Goal: Communication & Community: Answer question/provide support

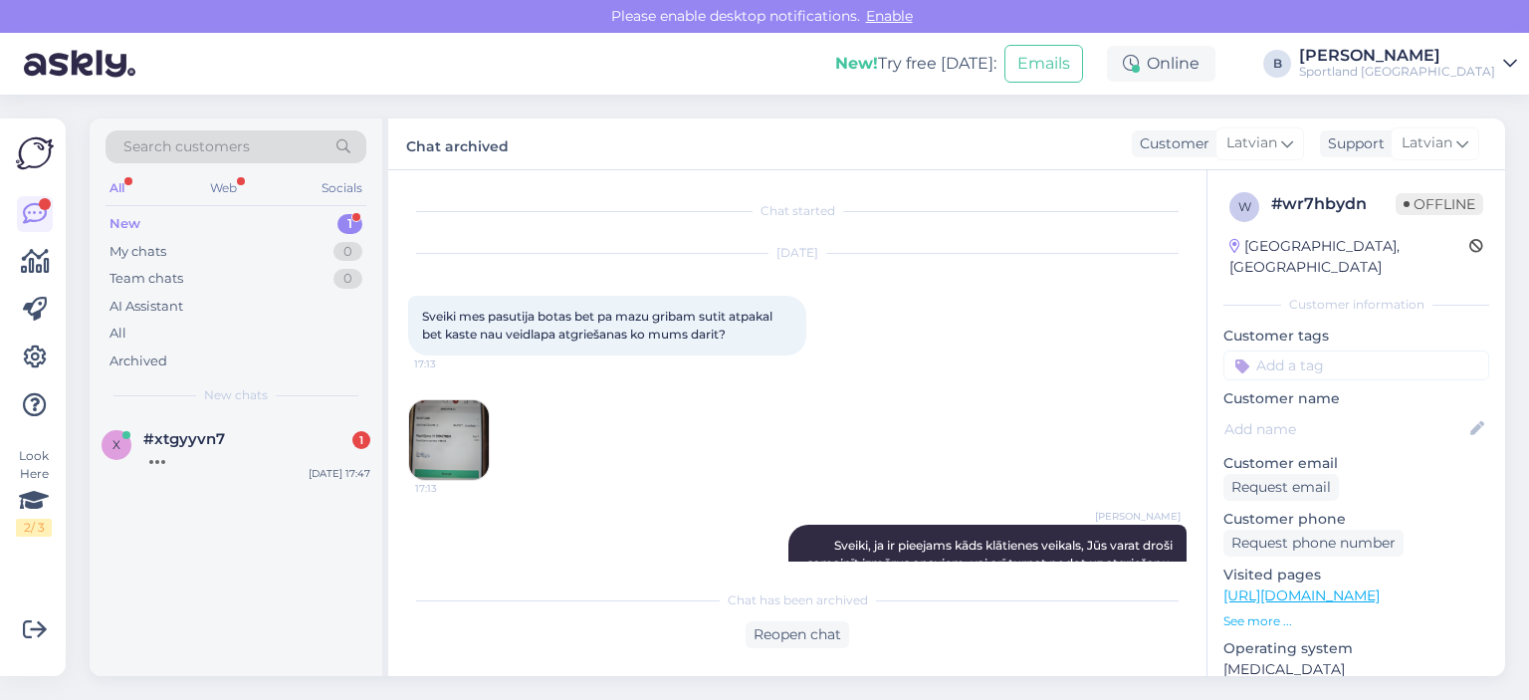
scroll to position [661, 0]
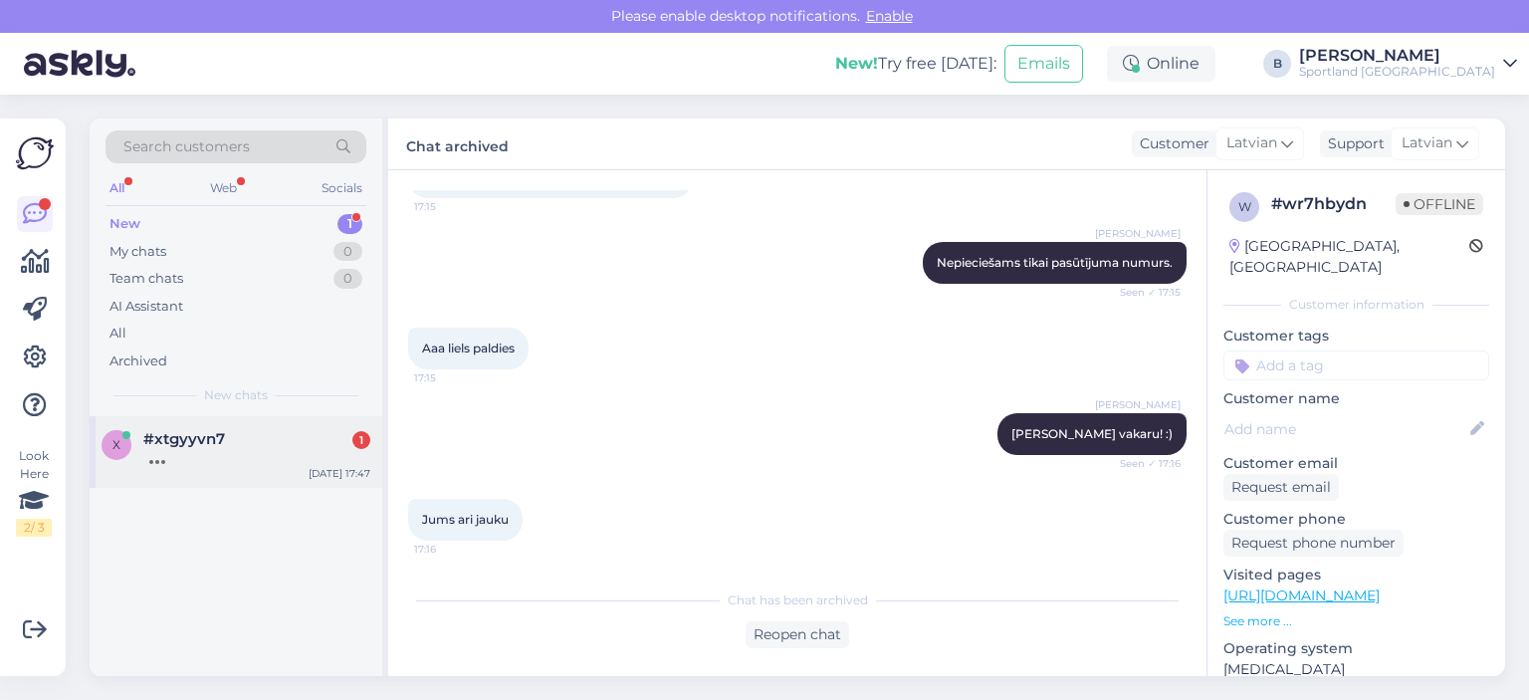
click at [271, 453] on div at bounding box center [256, 457] width 227 height 18
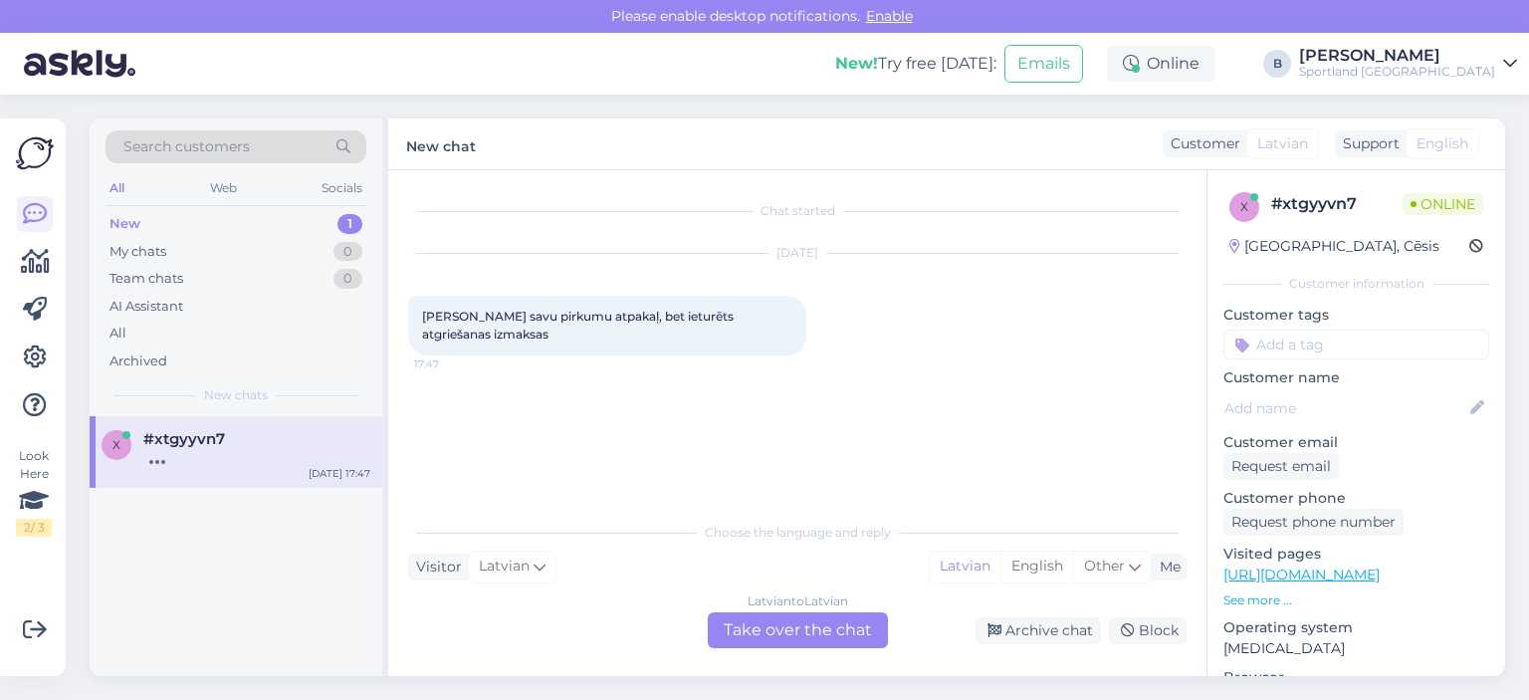
scroll to position [0, 0]
click at [860, 629] on div "Latvian to Latvian Take over the chat" at bounding box center [798, 630] width 180 height 36
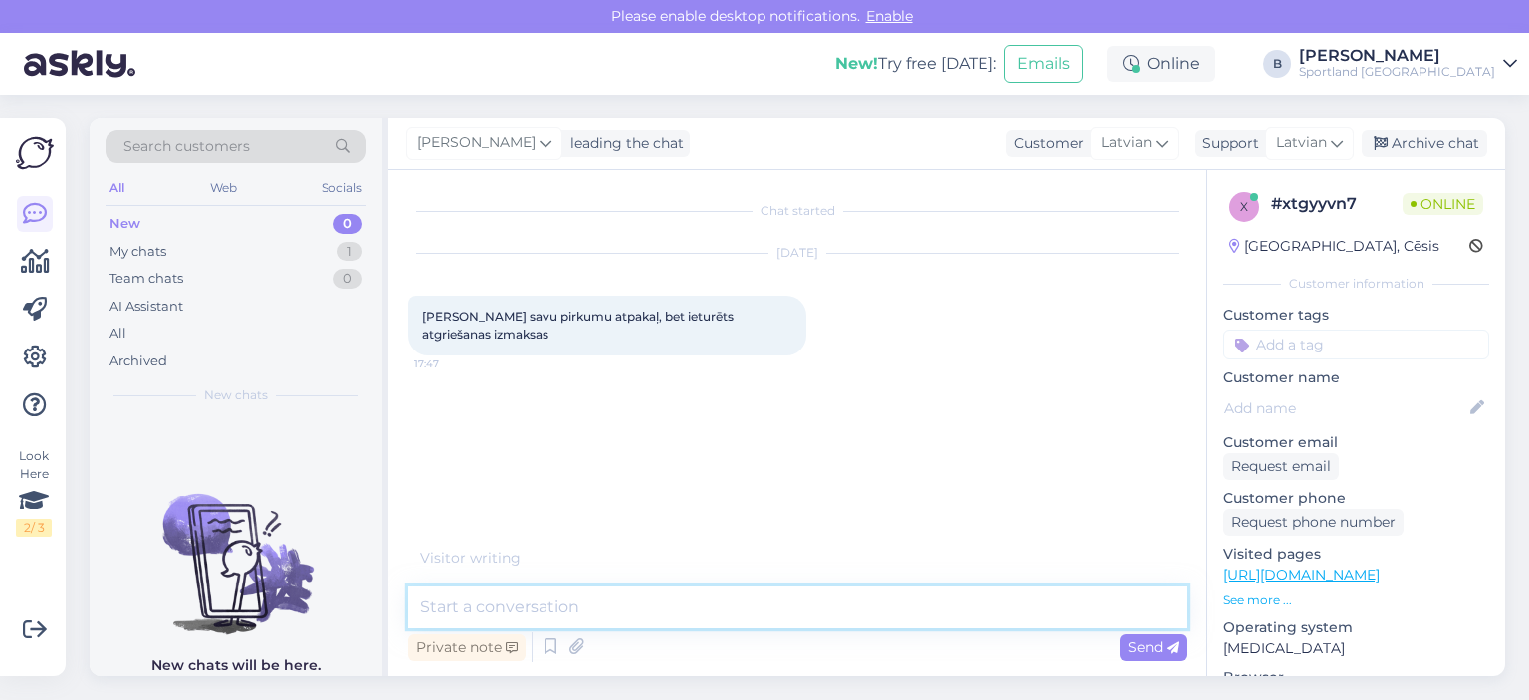
click at [848, 601] on textarea at bounding box center [797, 607] width 779 height 42
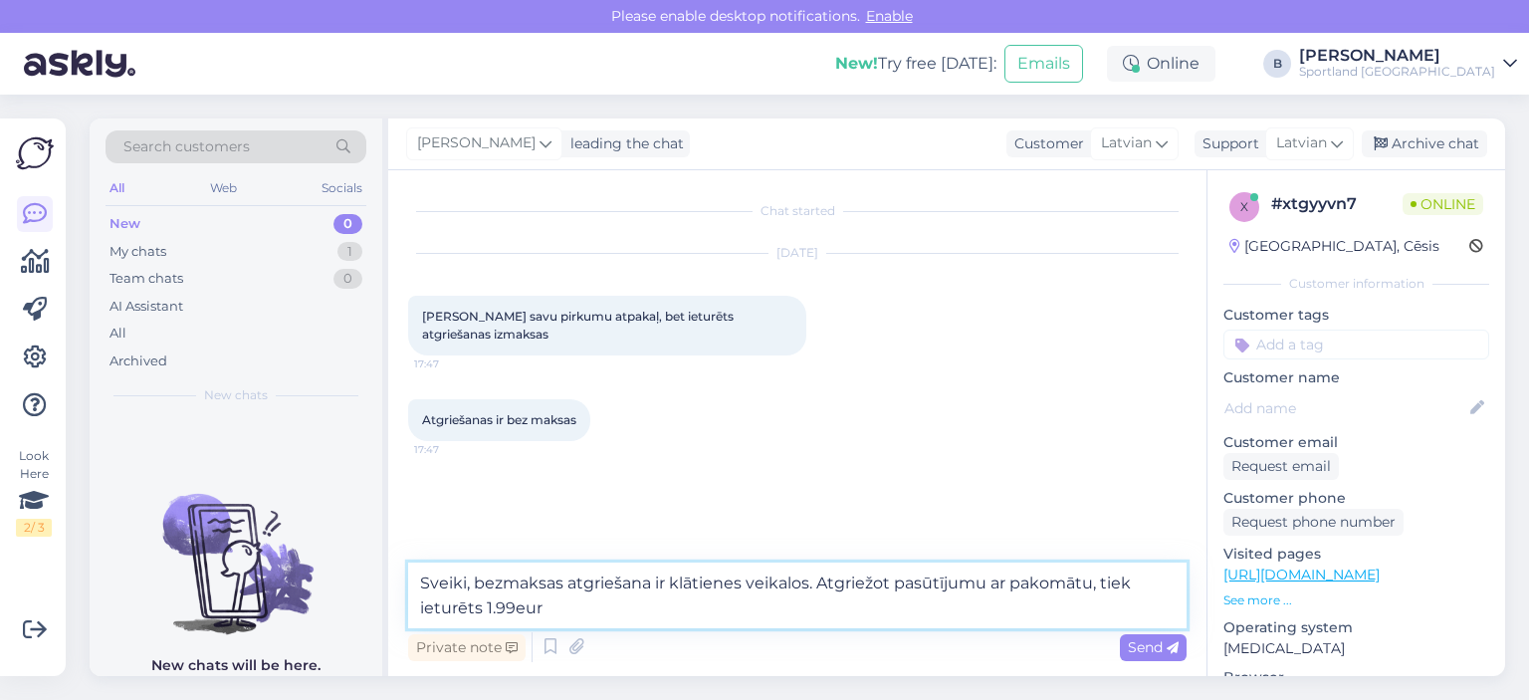
type textarea "Sveiki, bezmaksas atgriešana ir klātienes veikalos. Atgriežot pasūtījumu ar pak…"
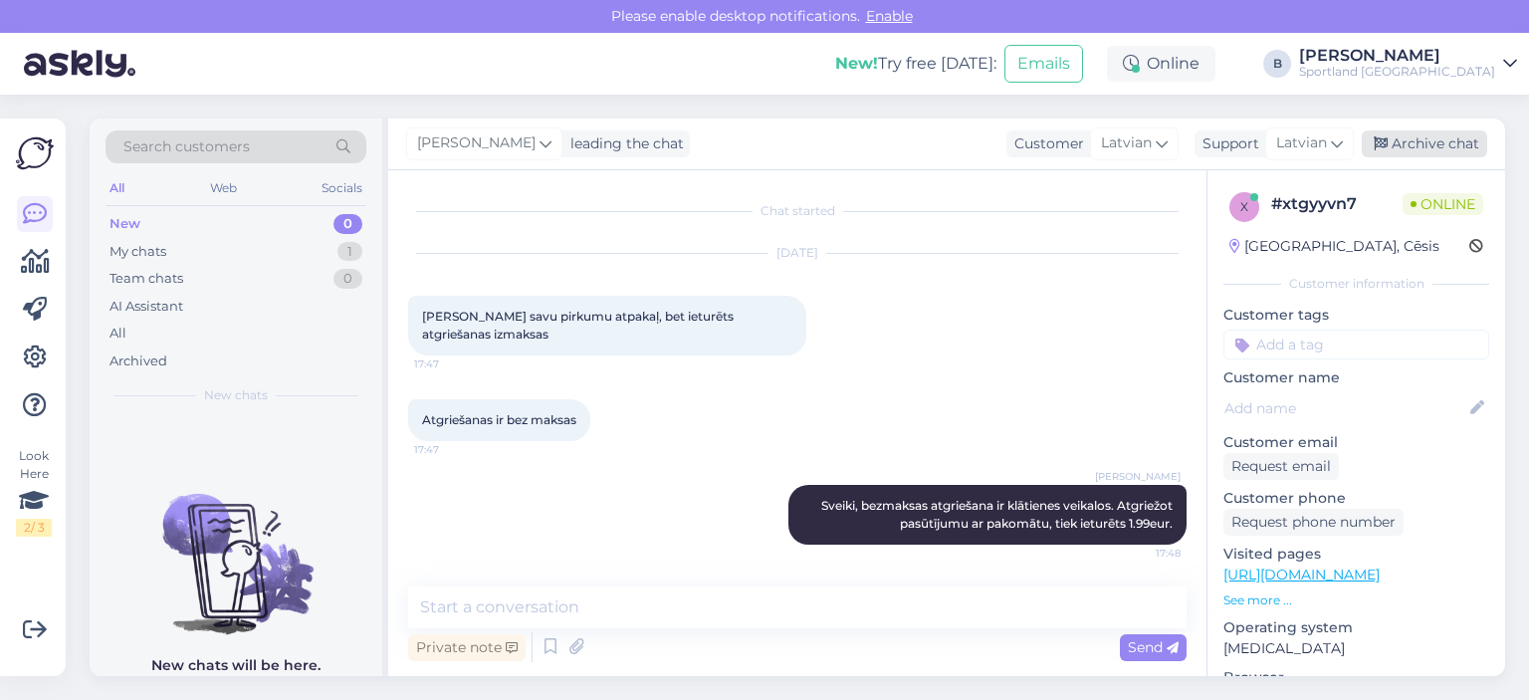
click at [1450, 137] on div "Archive chat" at bounding box center [1424, 143] width 125 height 27
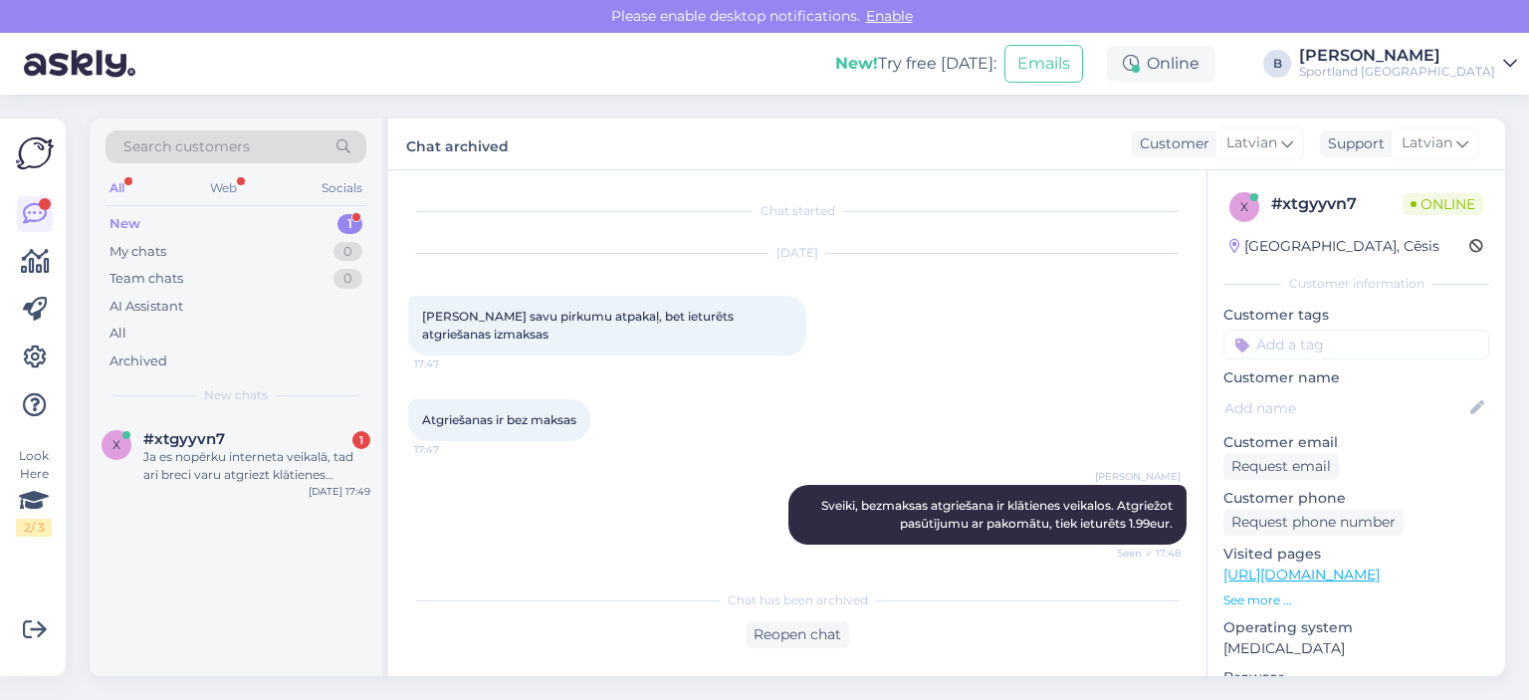
scroll to position [108, 0]
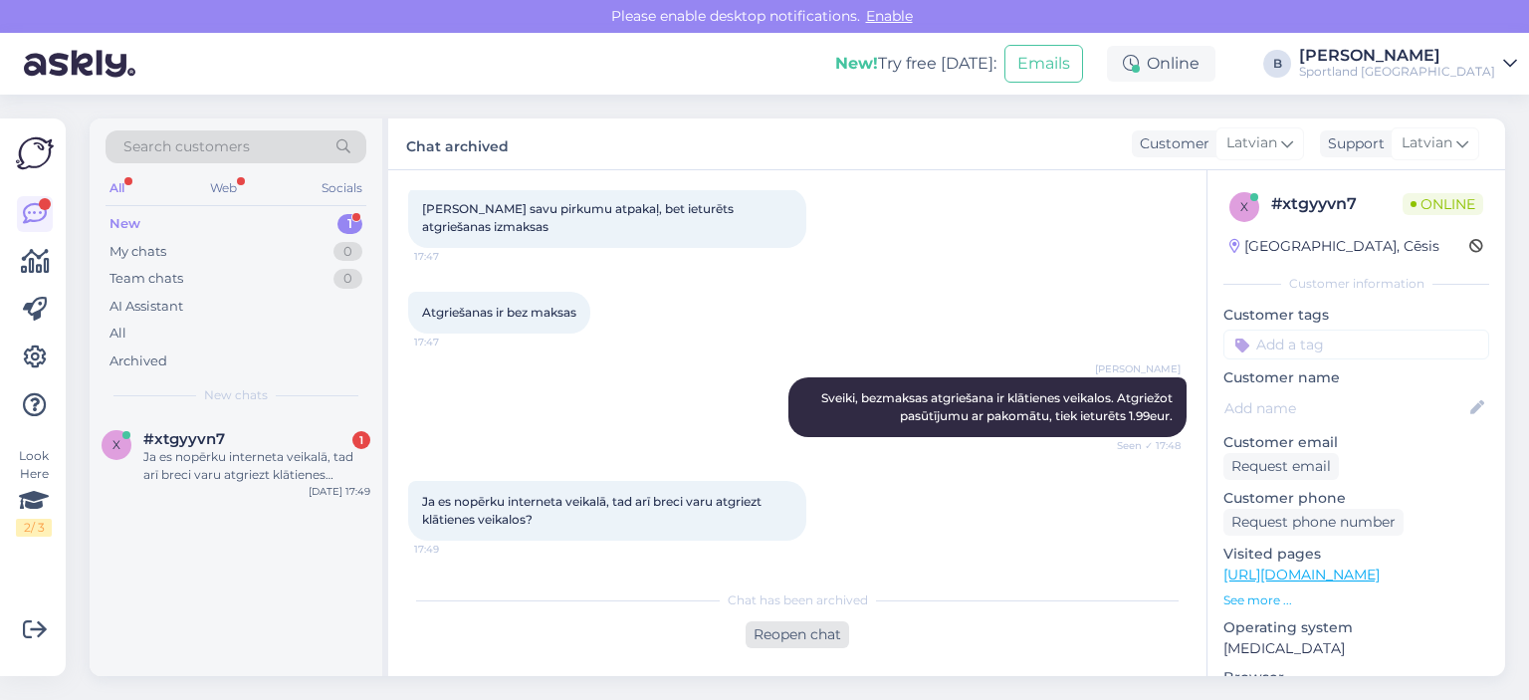
click at [816, 636] on div "Reopen chat" at bounding box center [798, 634] width 104 height 27
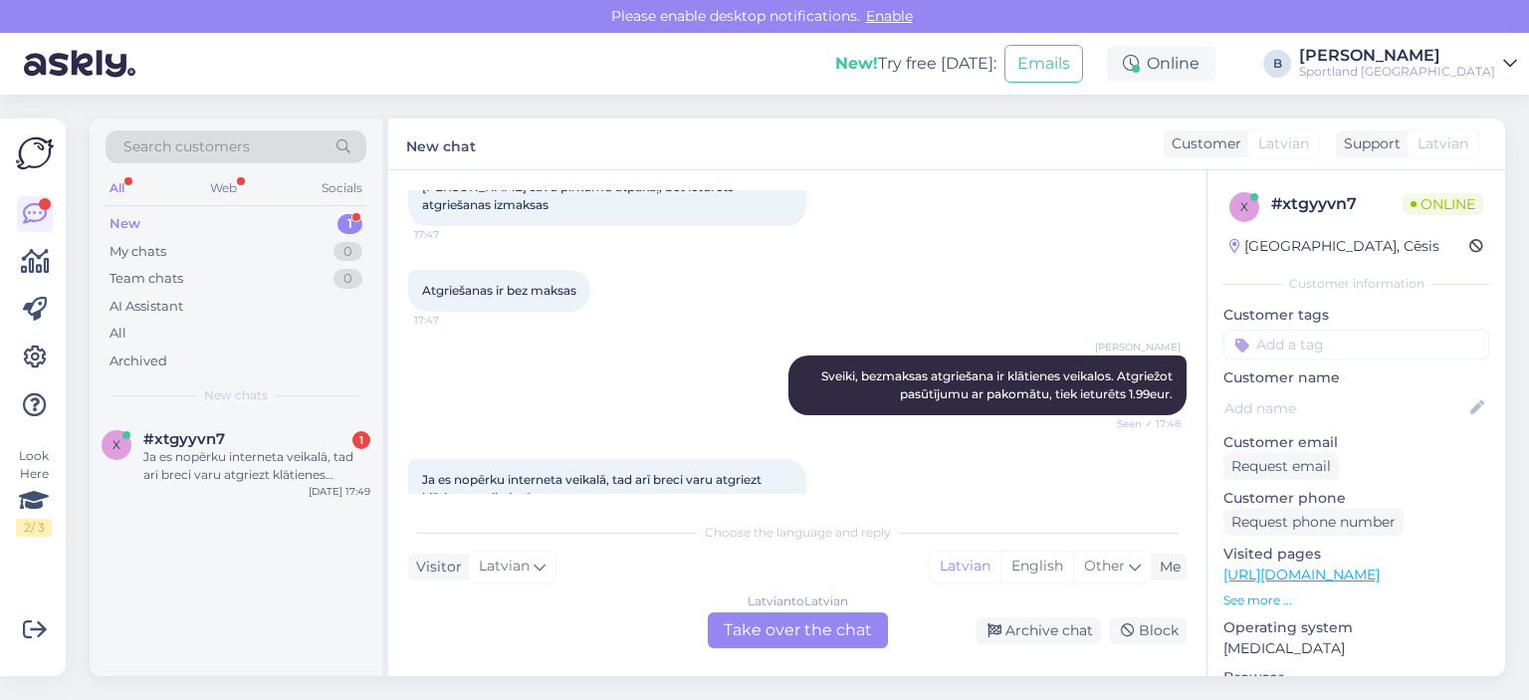
click at [806, 618] on div "Latvian to Latvian Take over the chat" at bounding box center [798, 630] width 180 height 36
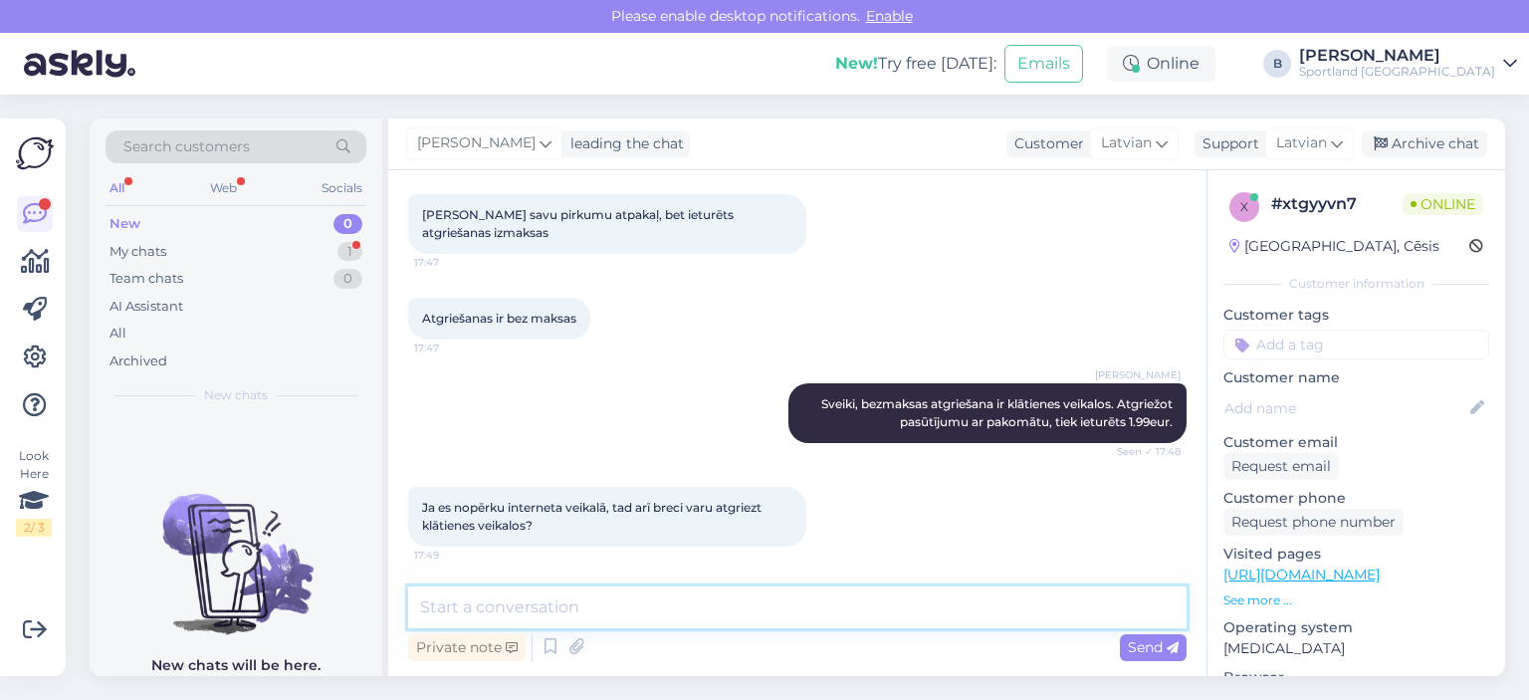
click at [794, 617] on textarea at bounding box center [797, 607] width 779 height 42
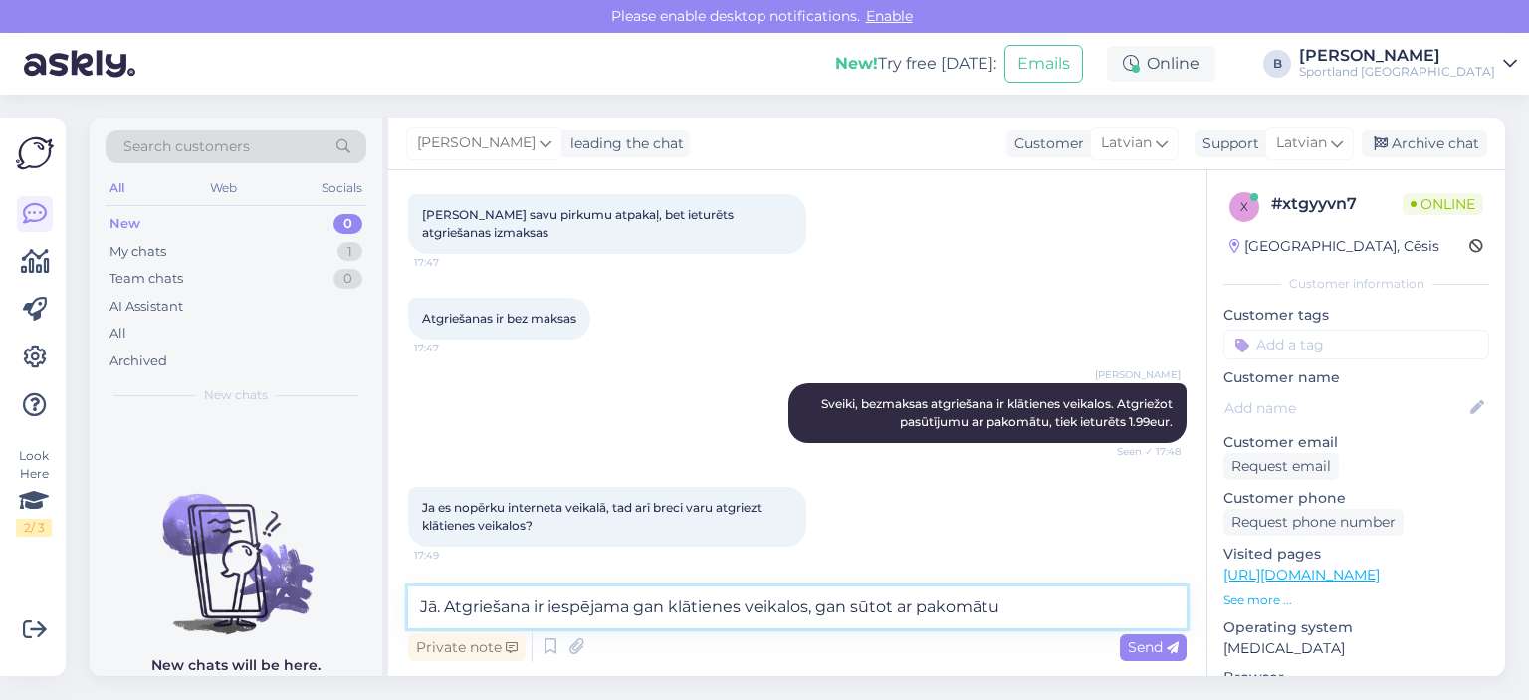
type textarea "Jā. Atgriešana ir iespējama gan klātienes veikalos, gan sūtot ar pakomātu."
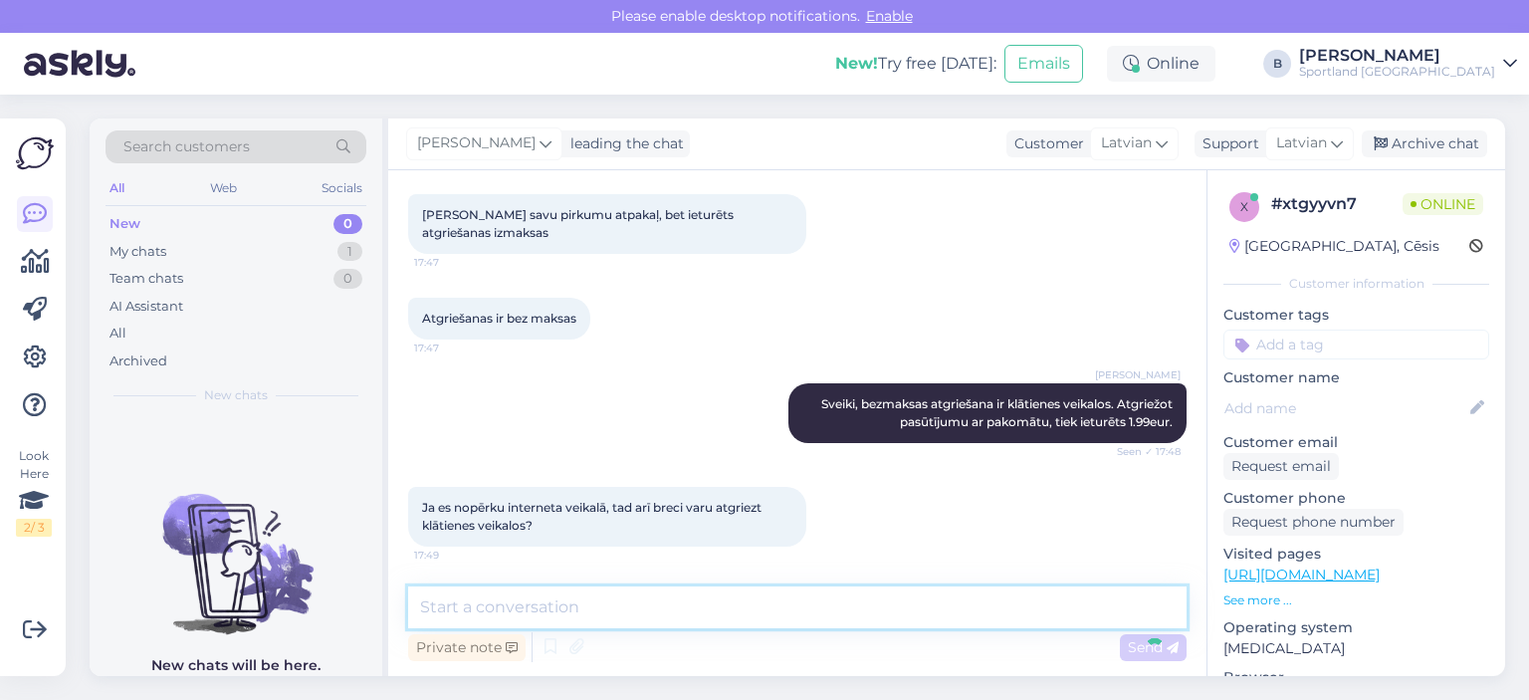
scroll to position [205, 0]
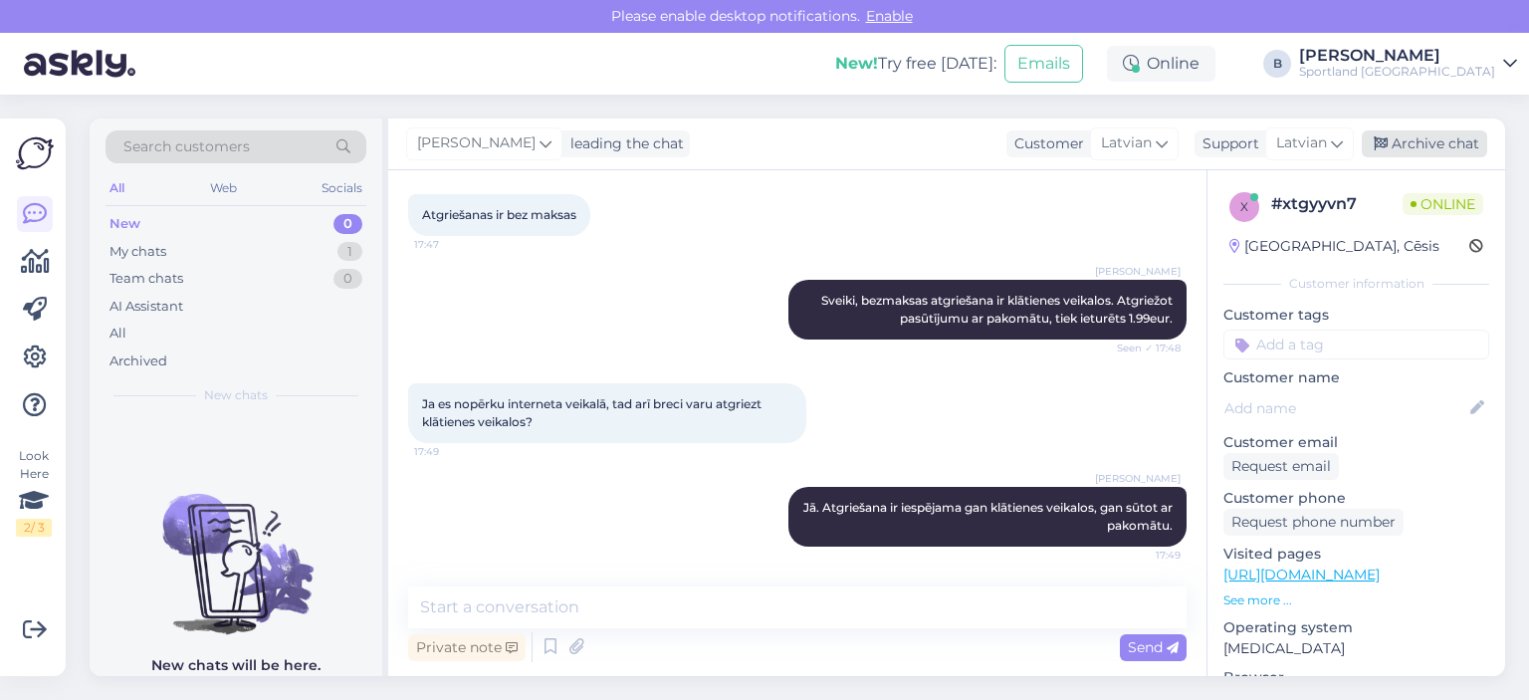
click at [1423, 142] on div "Archive chat" at bounding box center [1424, 143] width 125 height 27
